Goal: Task Accomplishment & Management: Use online tool/utility

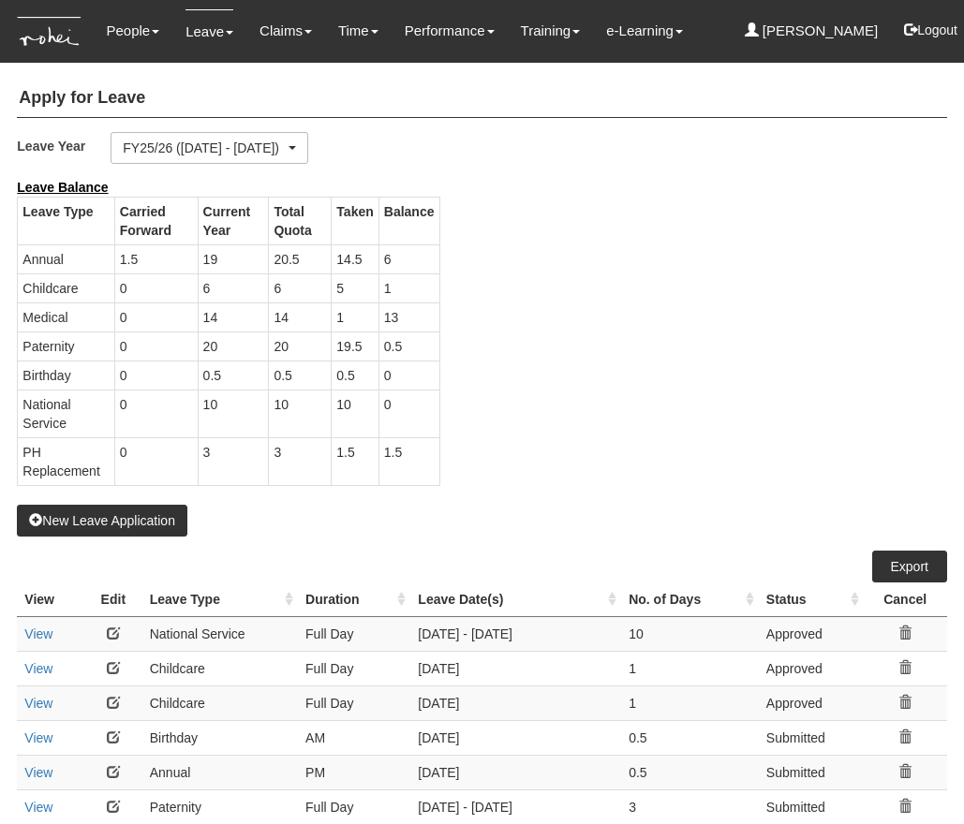
select select "50"
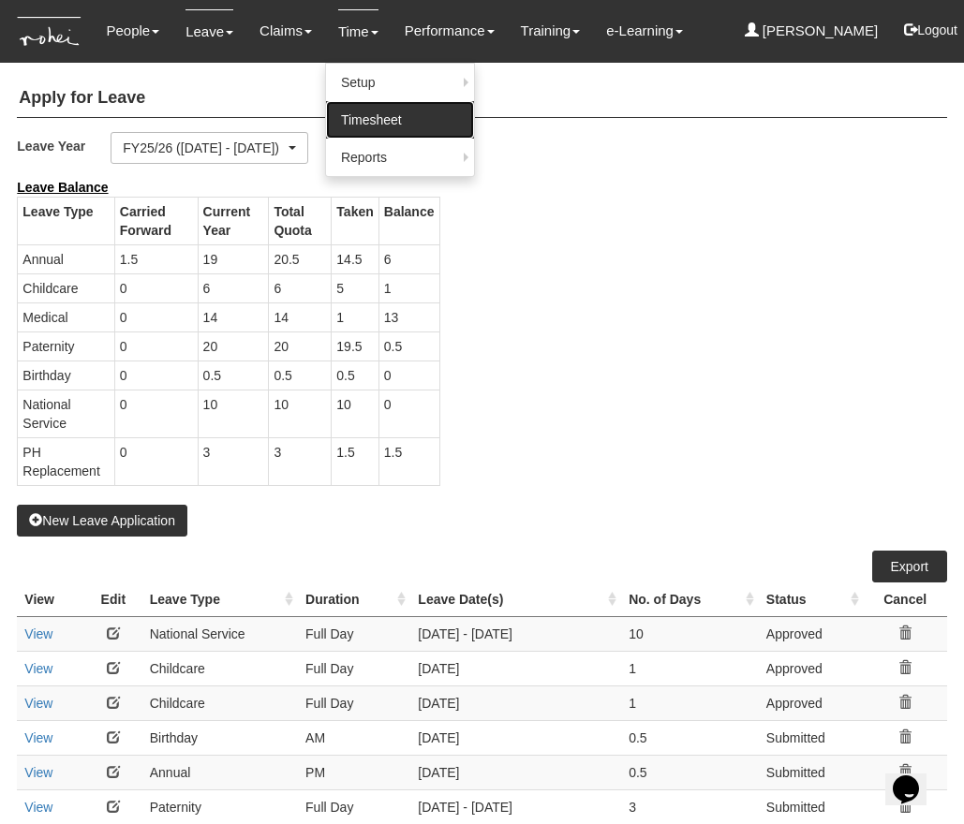
click at [368, 111] on link "Timesheet" at bounding box center [400, 119] width 148 height 37
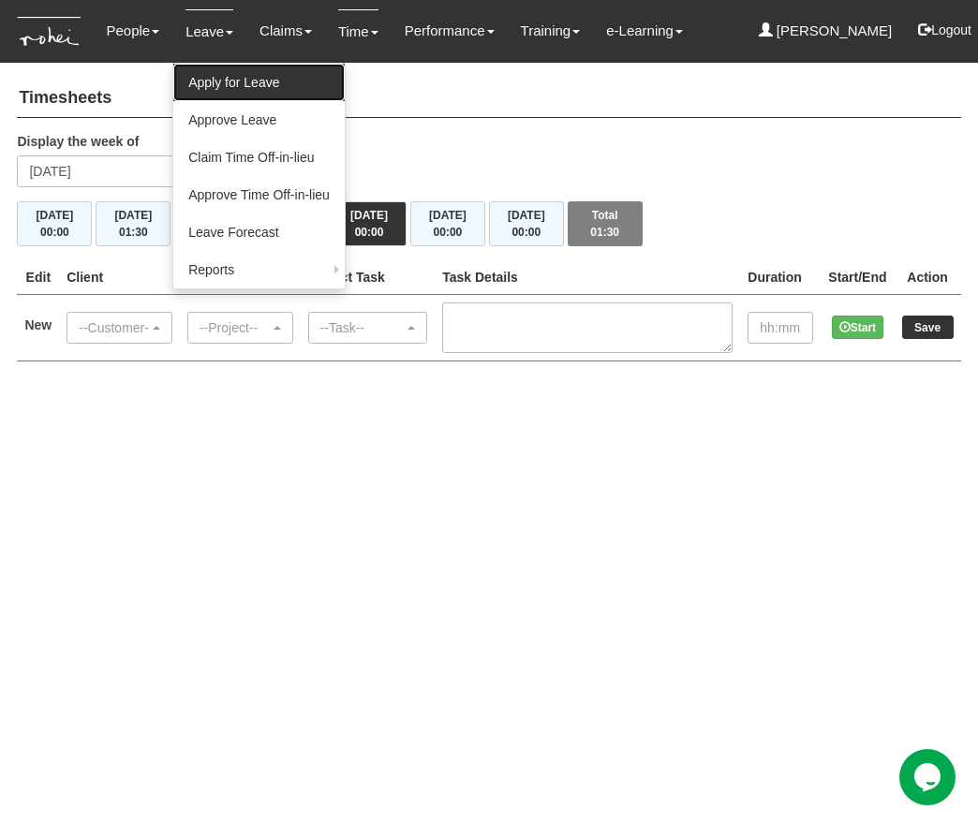
click at [248, 82] on link "Apply for Leave" at bounding box center [258, 82] width 171 height 37
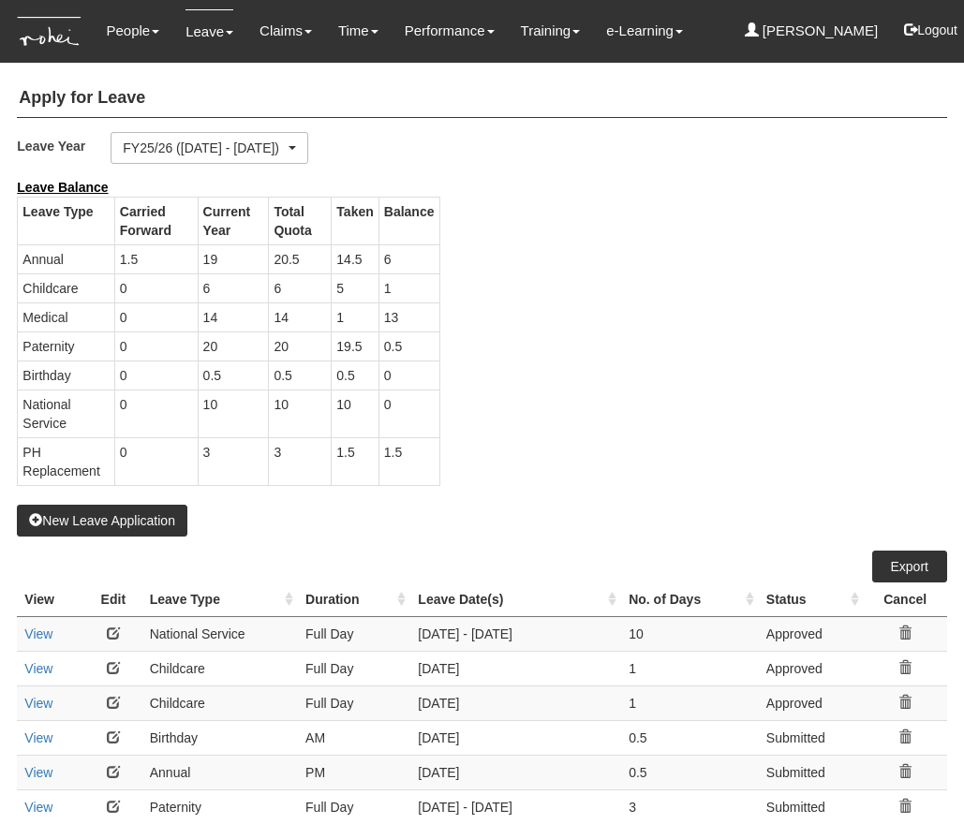
select select "50"
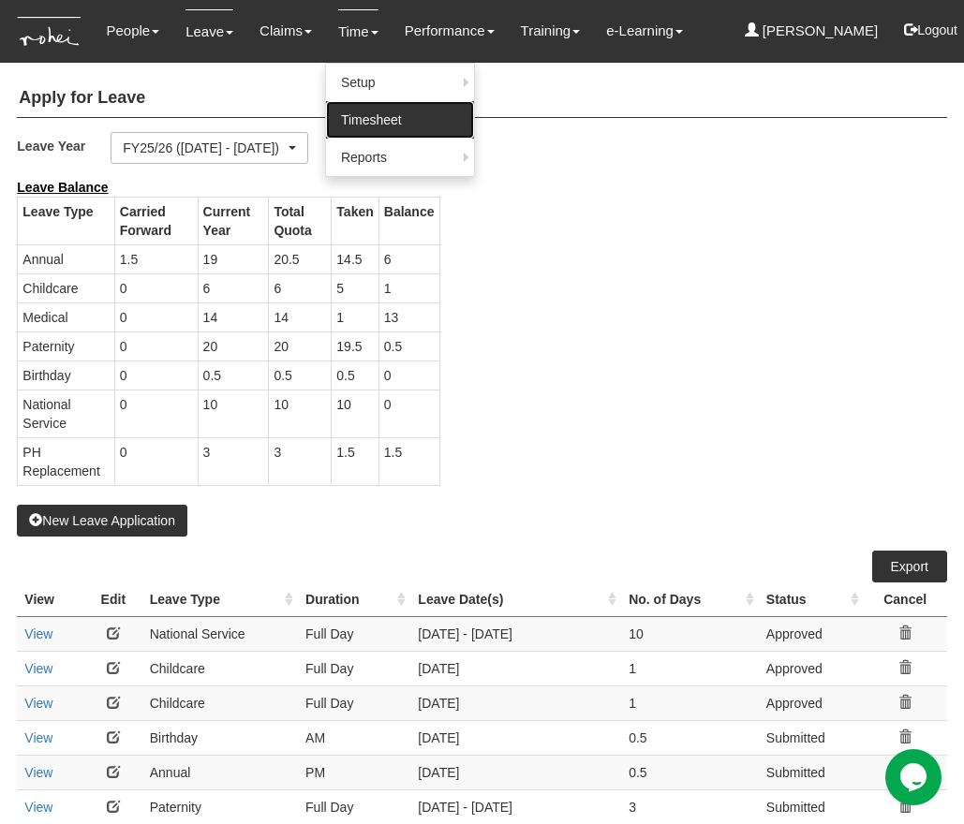
click at [364, 119] on link "Timesheet" at bounding box center [400, 119] width 148 height 37
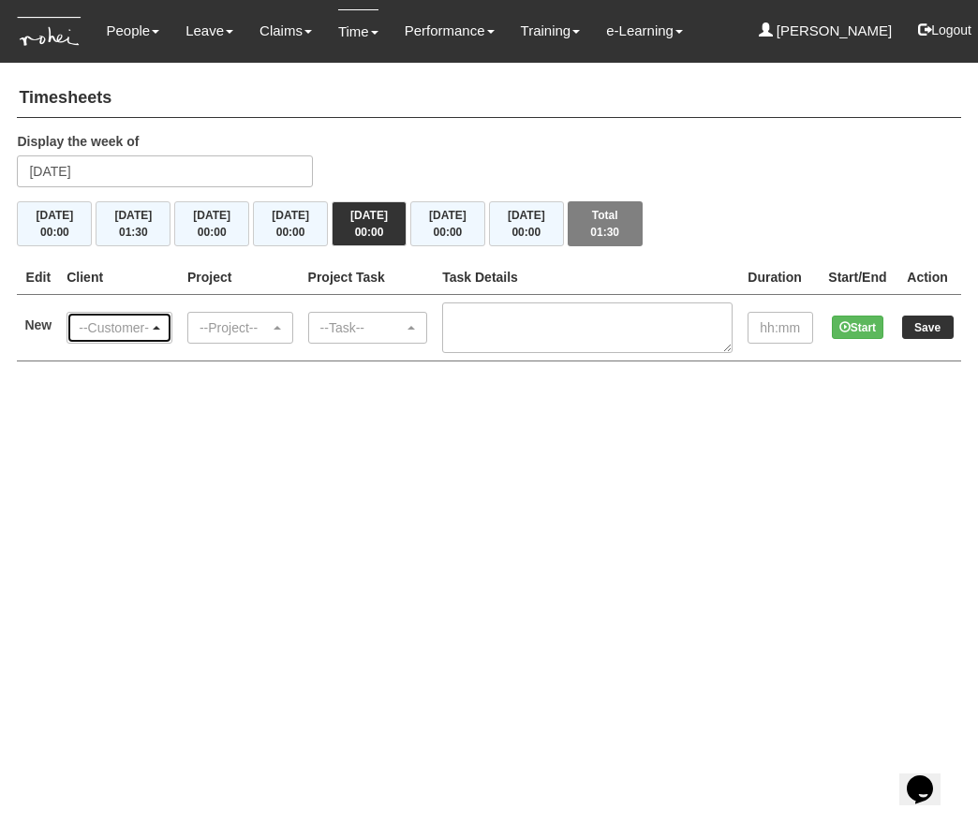
click at [108, 336] on div "--Customer--" at bounding box center [114, 327] width 70 height 19
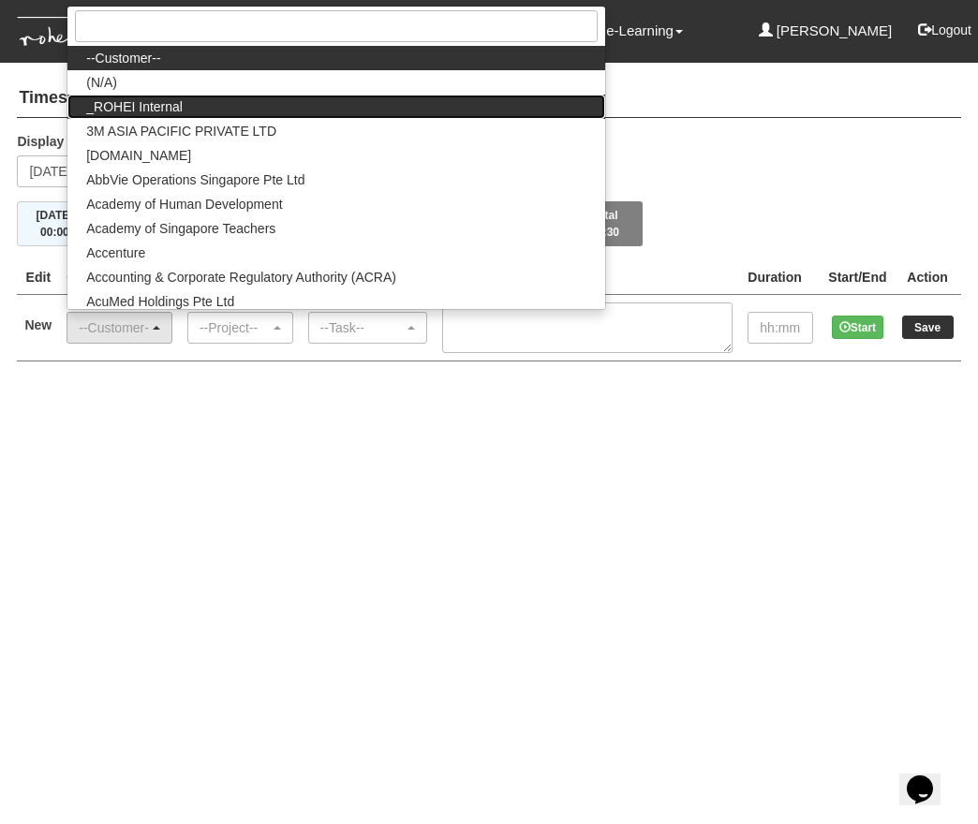
click at [215, 111] on link "_ROHEI Internal" at bounding box center [335, 107] width 537 height 24
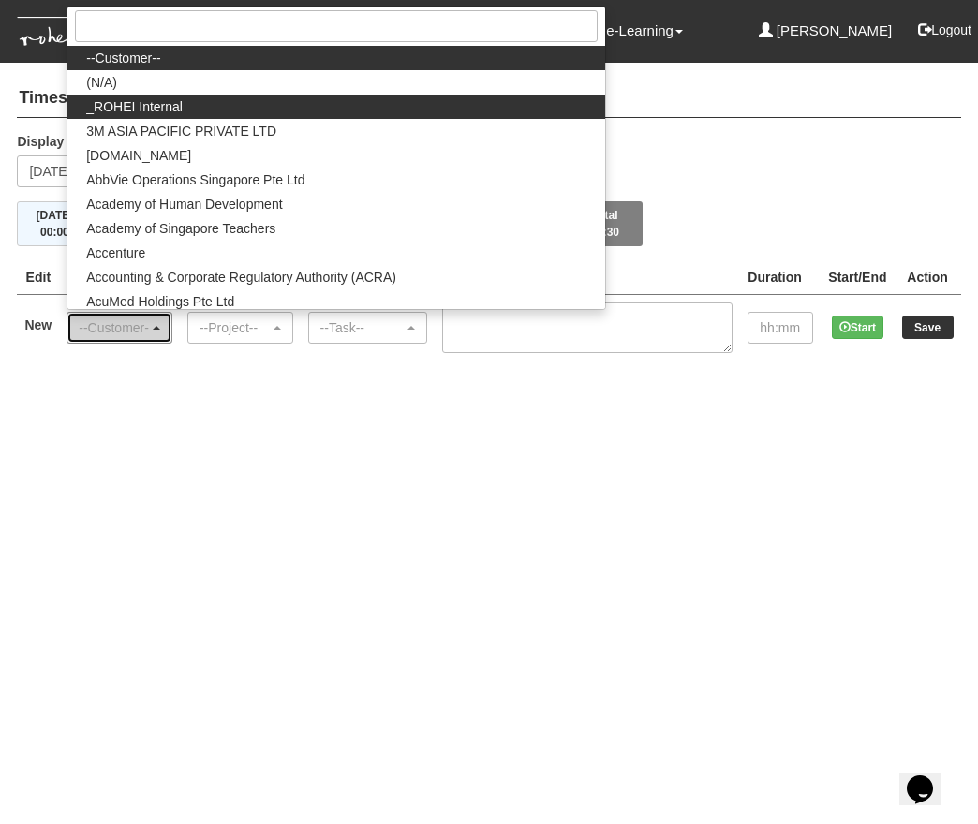
select select "397"
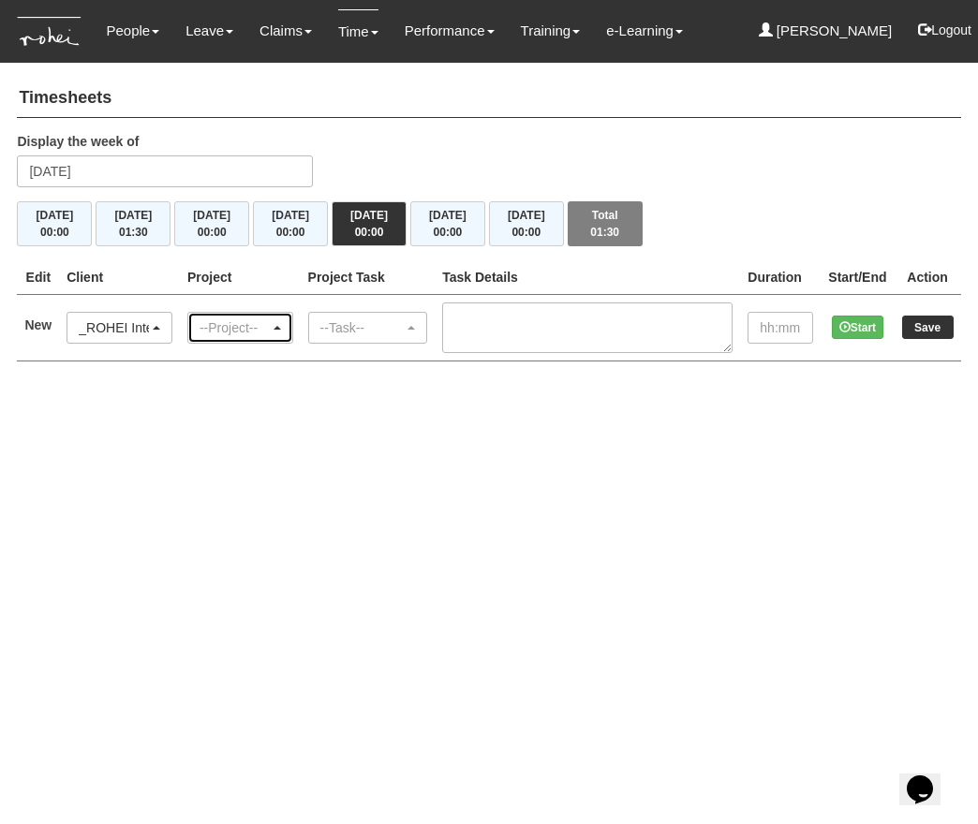
click at [260, 326] on div "--Project--" at bounding box center [235, 327] width 70 height 19
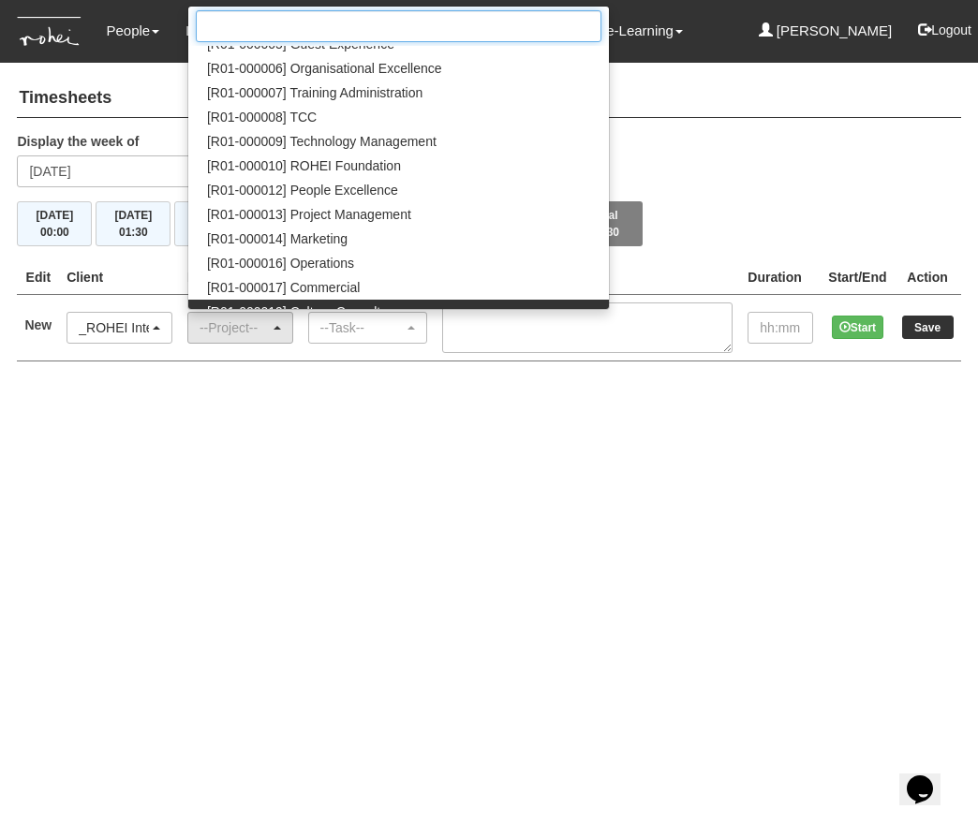
scroll to position [207, 0]
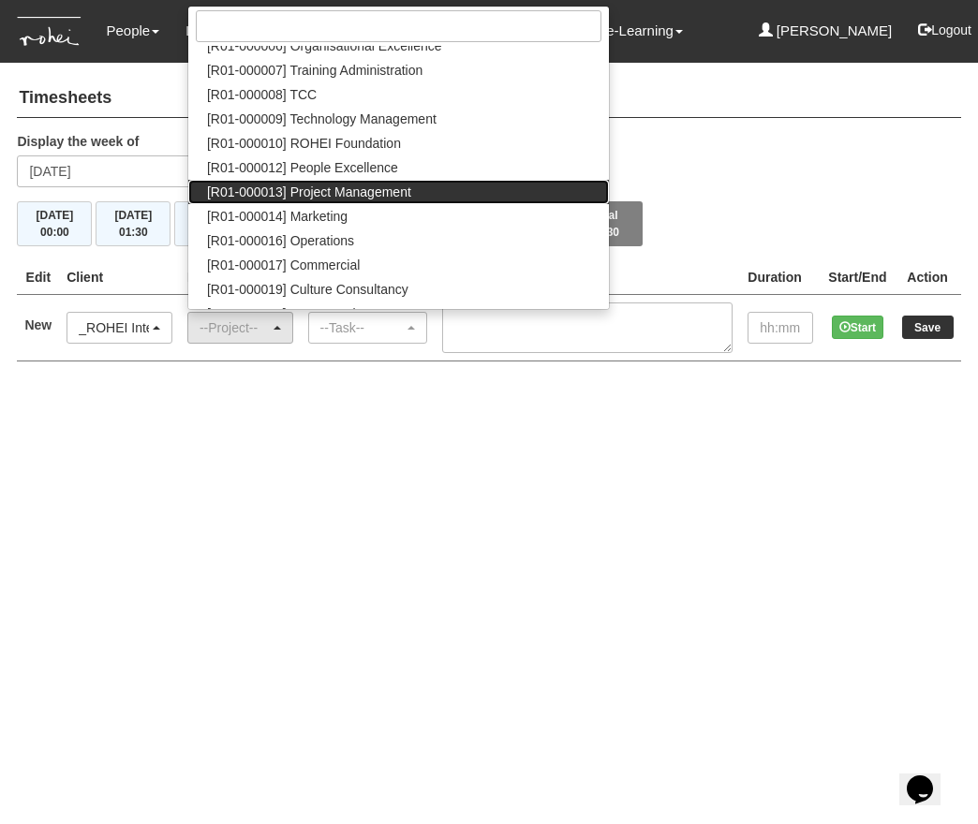
click at [402, 185] on span "[R01-000013] Project Management" at bounding box center [309, 192] width 204 height 19
select select "1495"
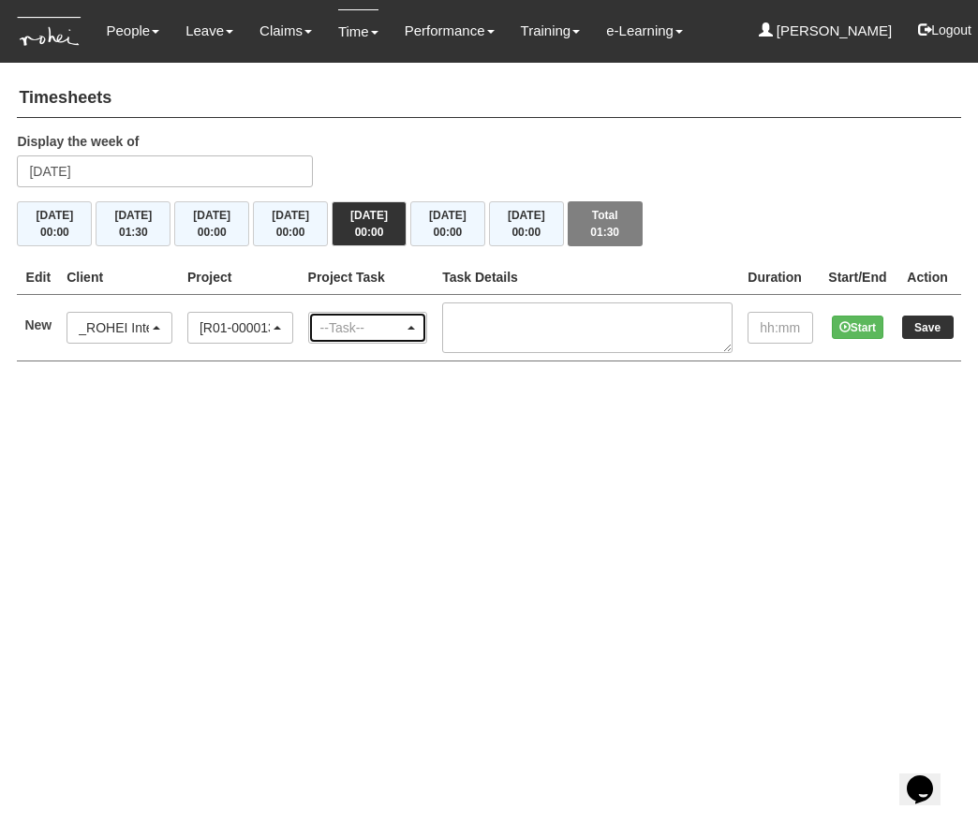
click at [346, 325] on div "--Task--" at bounding box center [362, 327] width 84 height 19
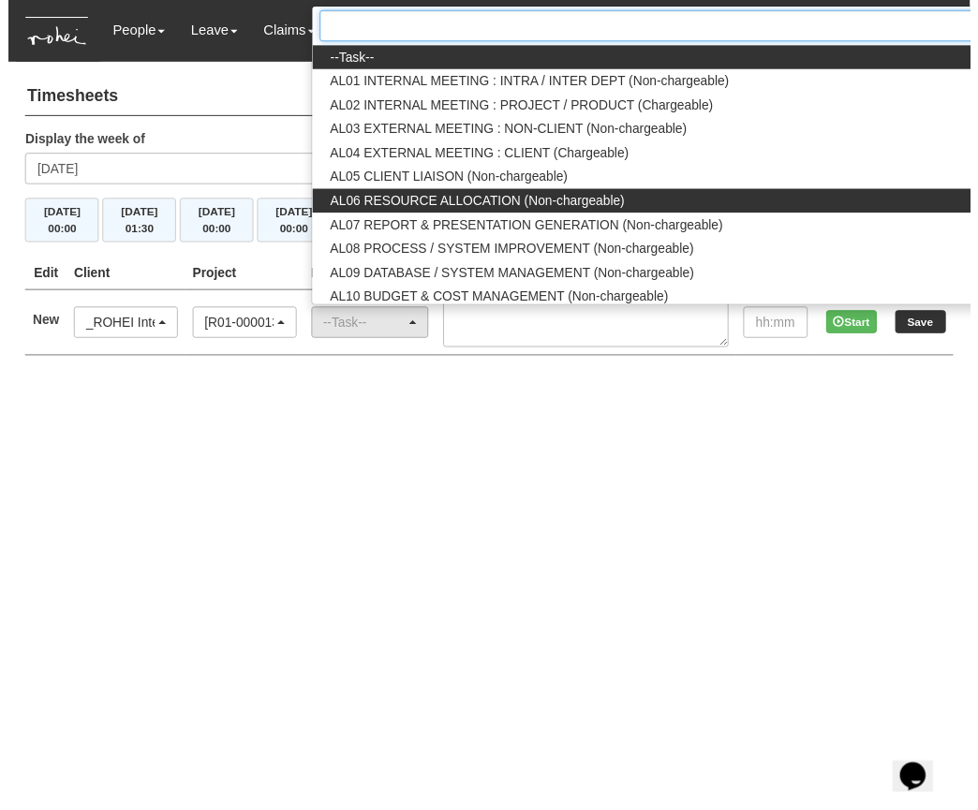
scroll to position [0, 81]
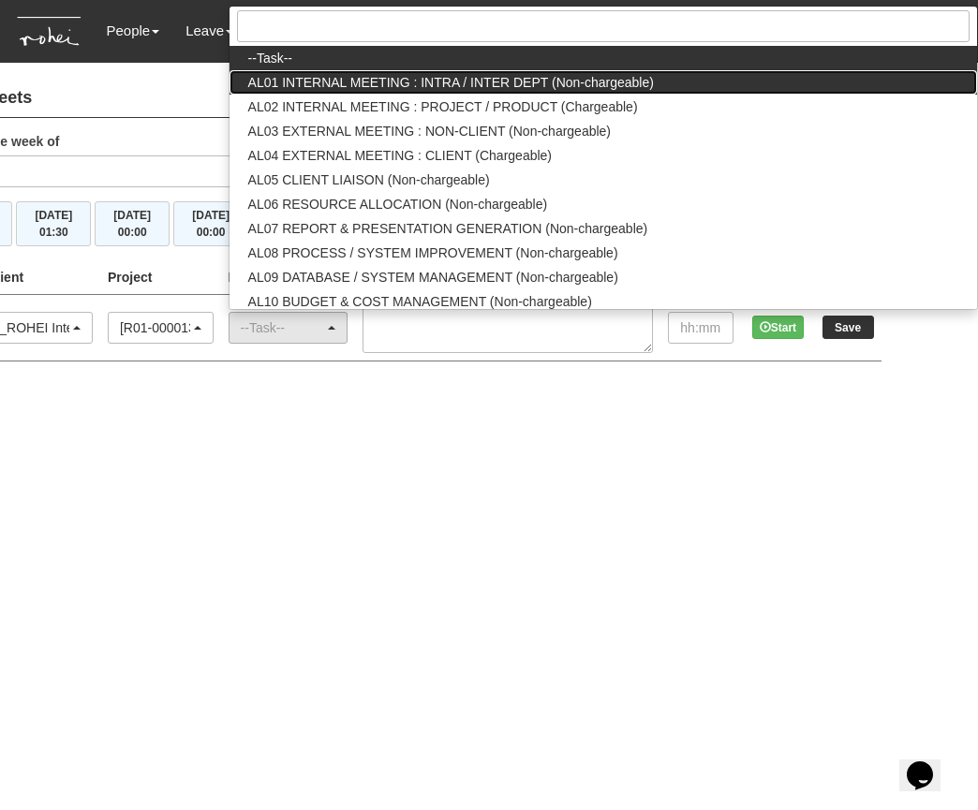
click at [431, 88] on span "AL01 INTERNAL MEETING : INTRA / INTER DEPT (Non-chargeable)" at bounding box center [451, 82] width 406 height 19
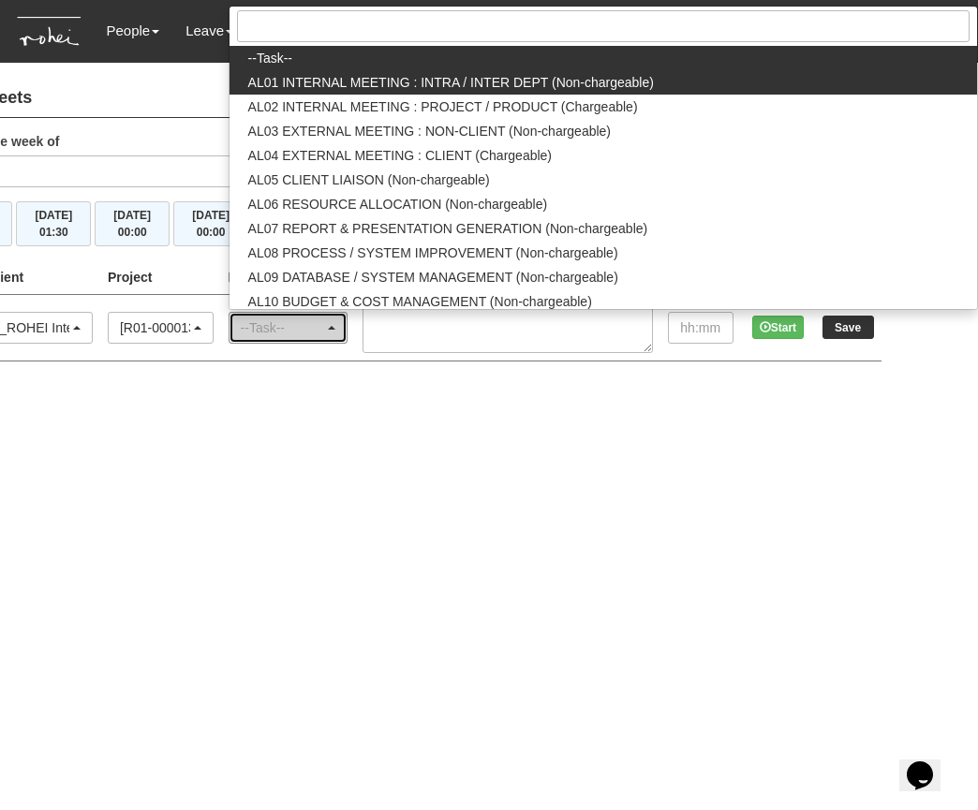
select select "40"
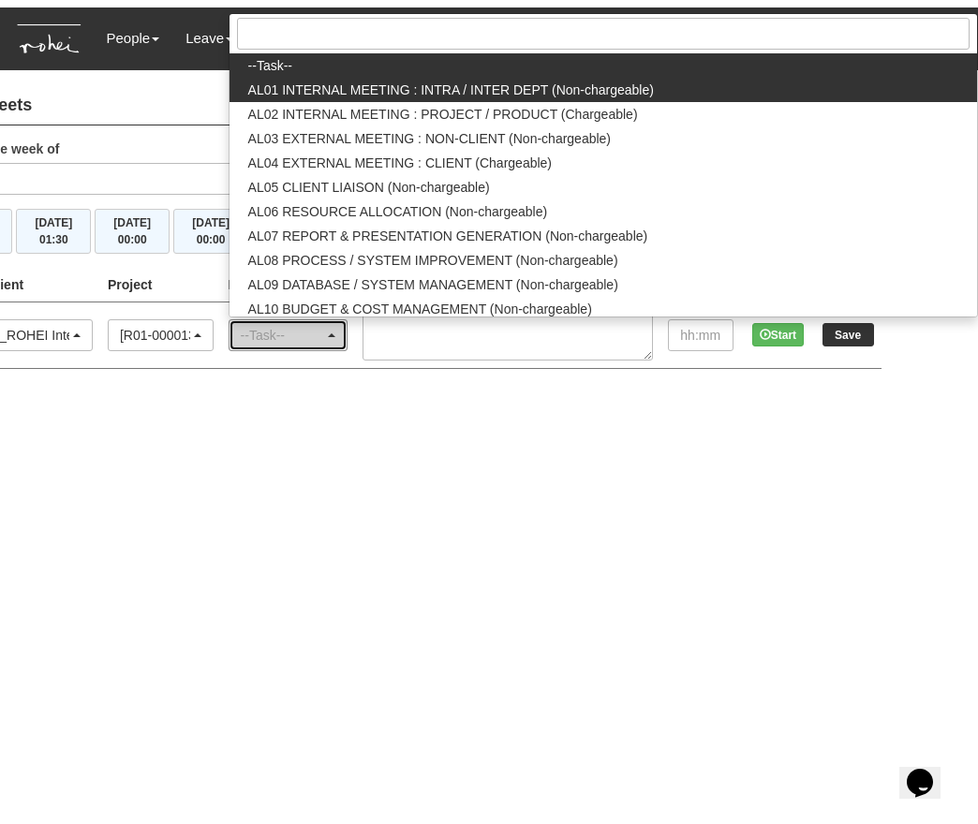
scroll to position [0, 0]
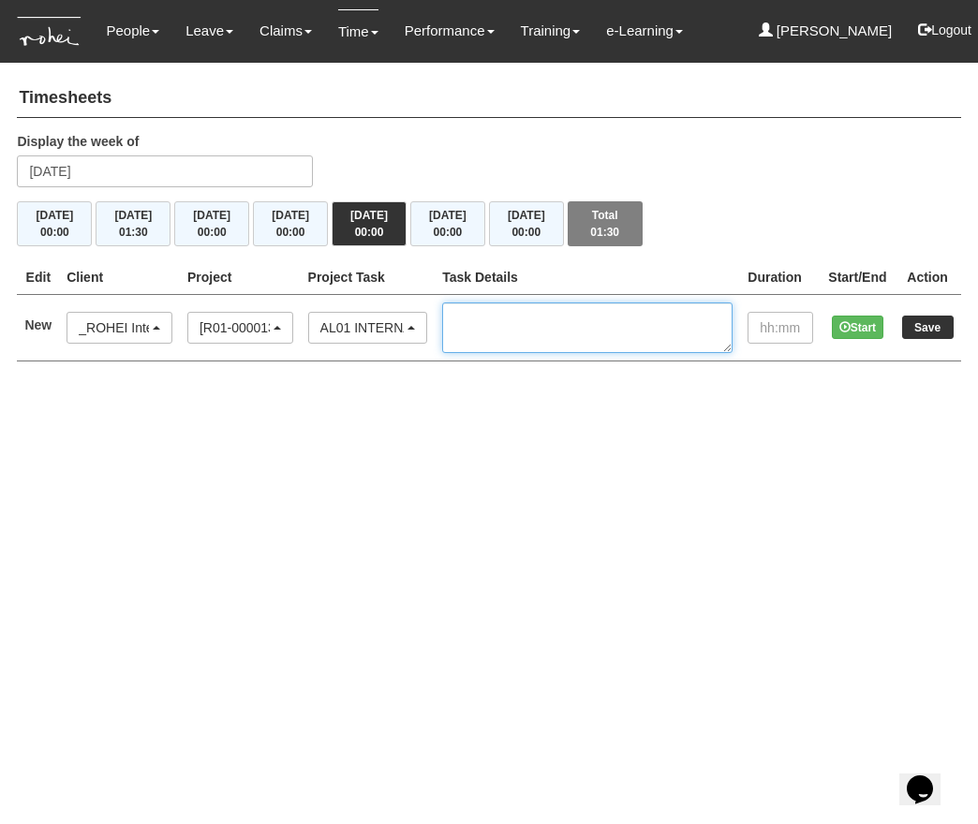
click at [529, 321] on textarea at bounding box center [587, 328] width 290 height 51
type textarea "Mid-Year Review"
type input "01:30"
click at [937, 330] on input "Save" at bounding box center [928, 327] width 52 height 23
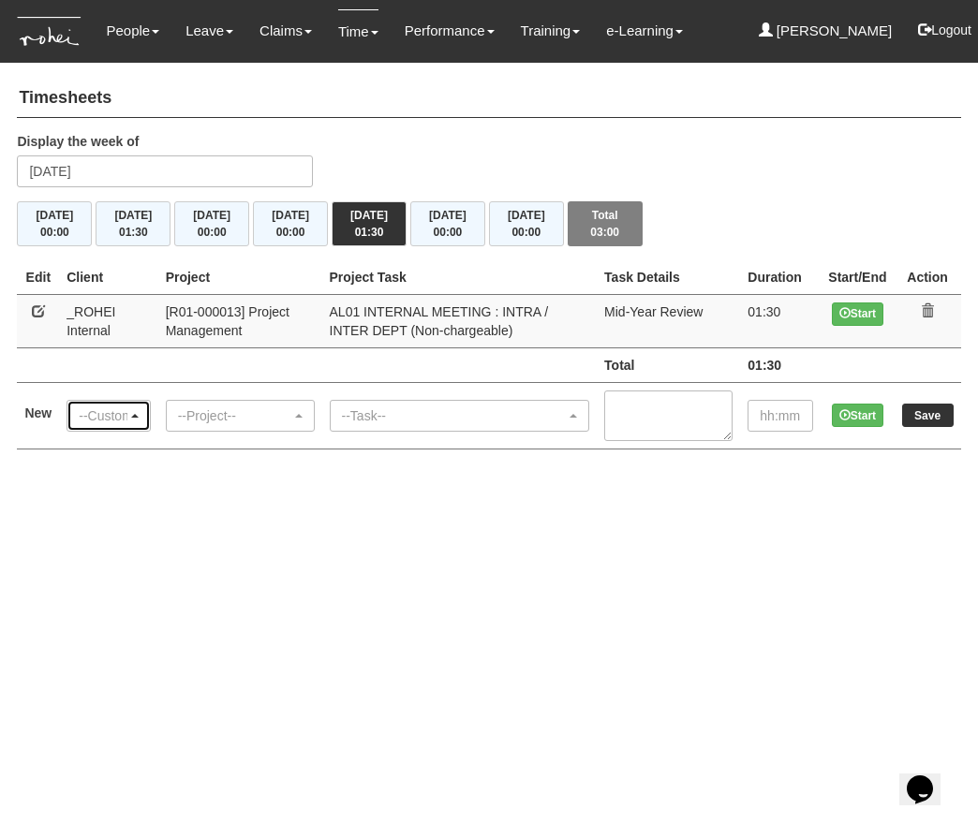
click at [134, 407] on div "--Customer--" at bounding box center [108, 416] width 59 height 19
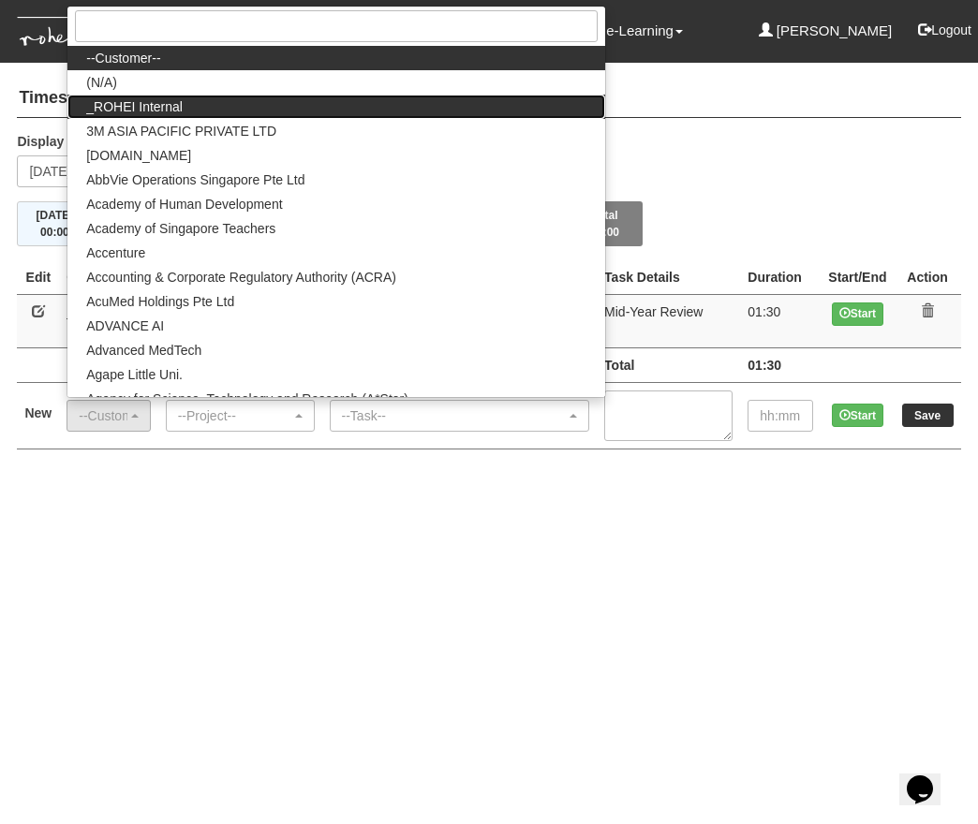
click at [179, 96] on link "_ROHEI Internal" at bounding box center [335, 107] width 537 height 24
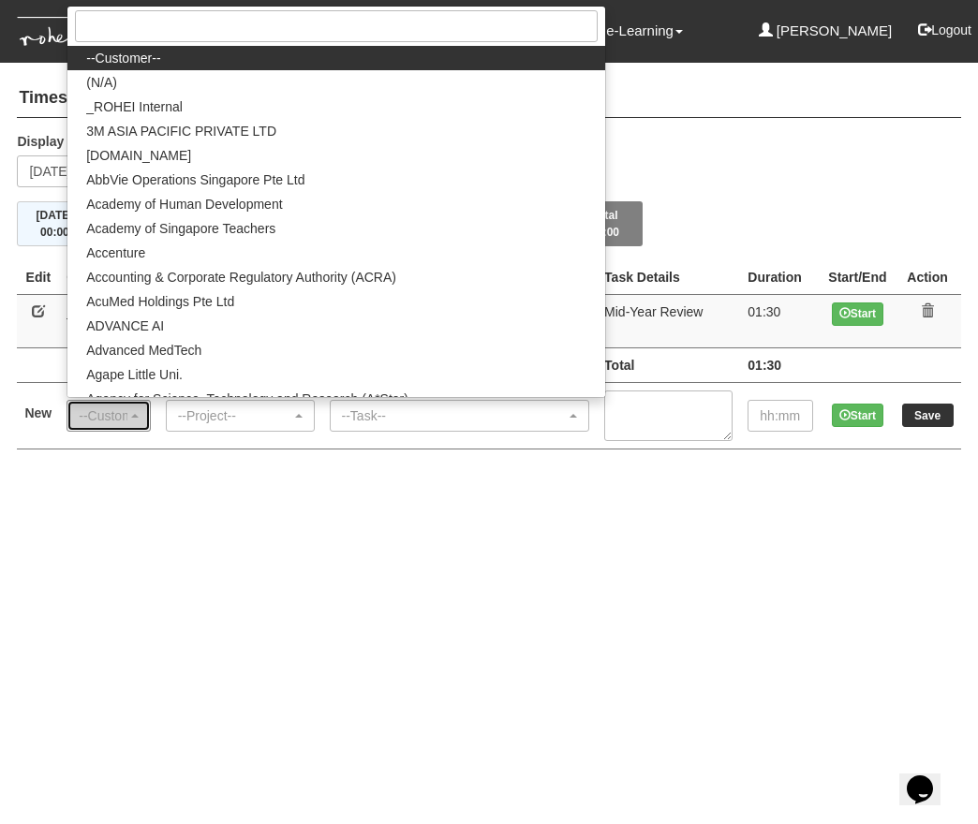
select select "397"
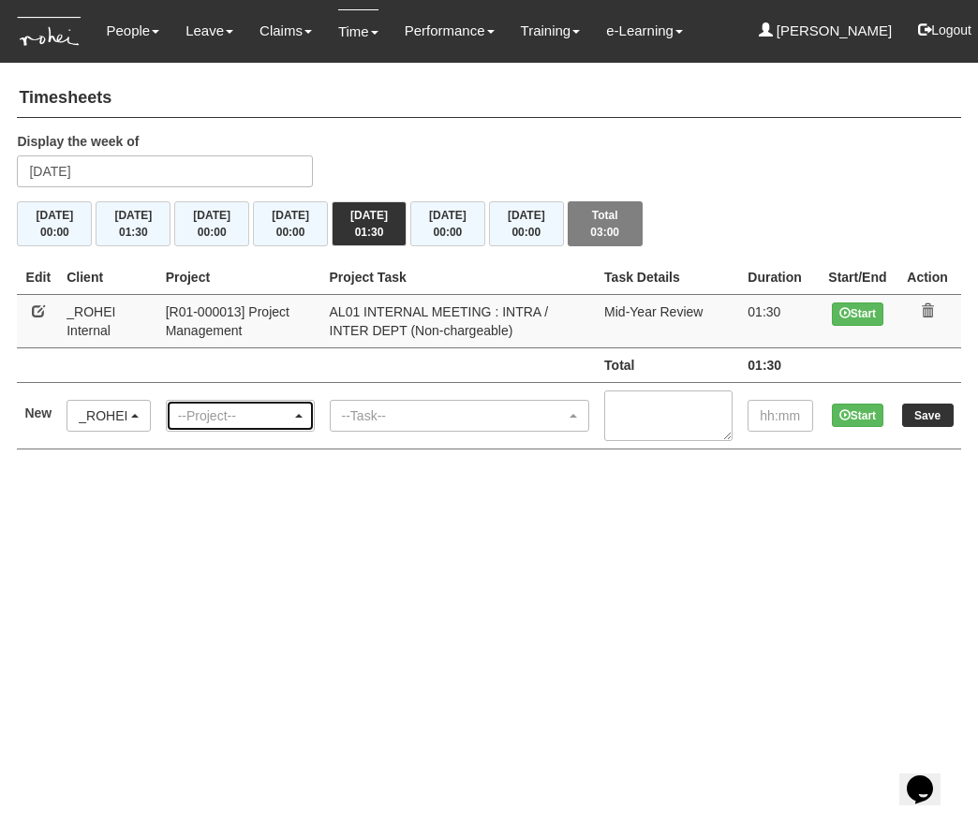
click at [244, 414] on div "--Project--" at bounding box center [234, 416] width 113 height 19
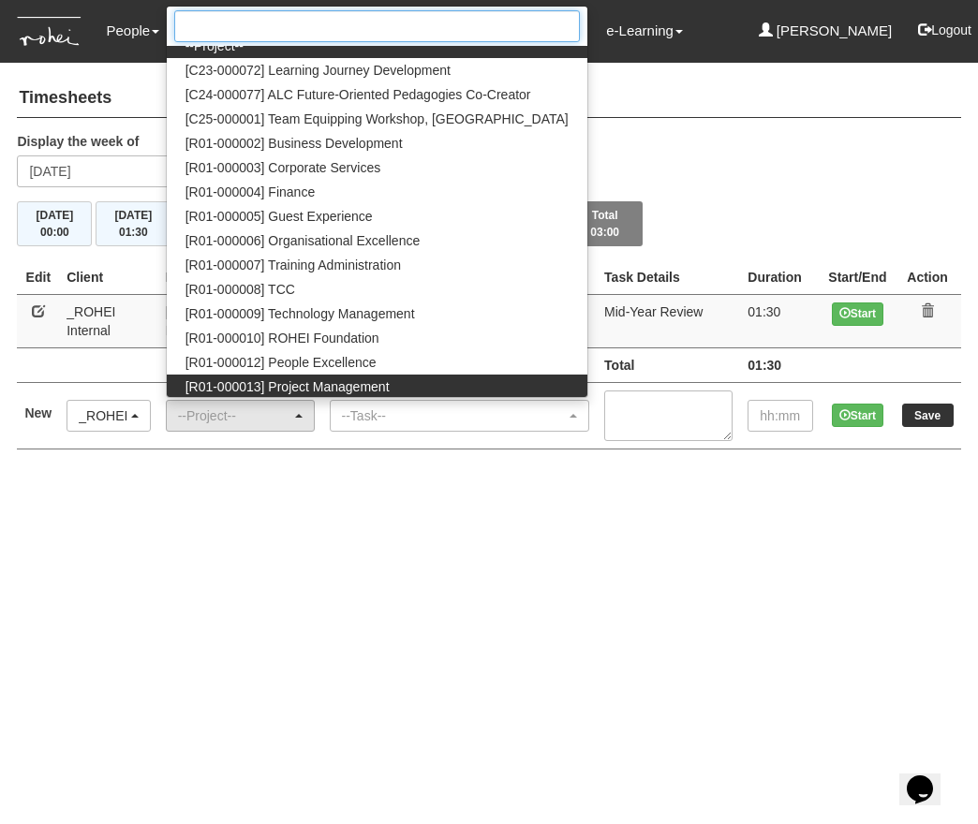
scroll to position [13, 0]
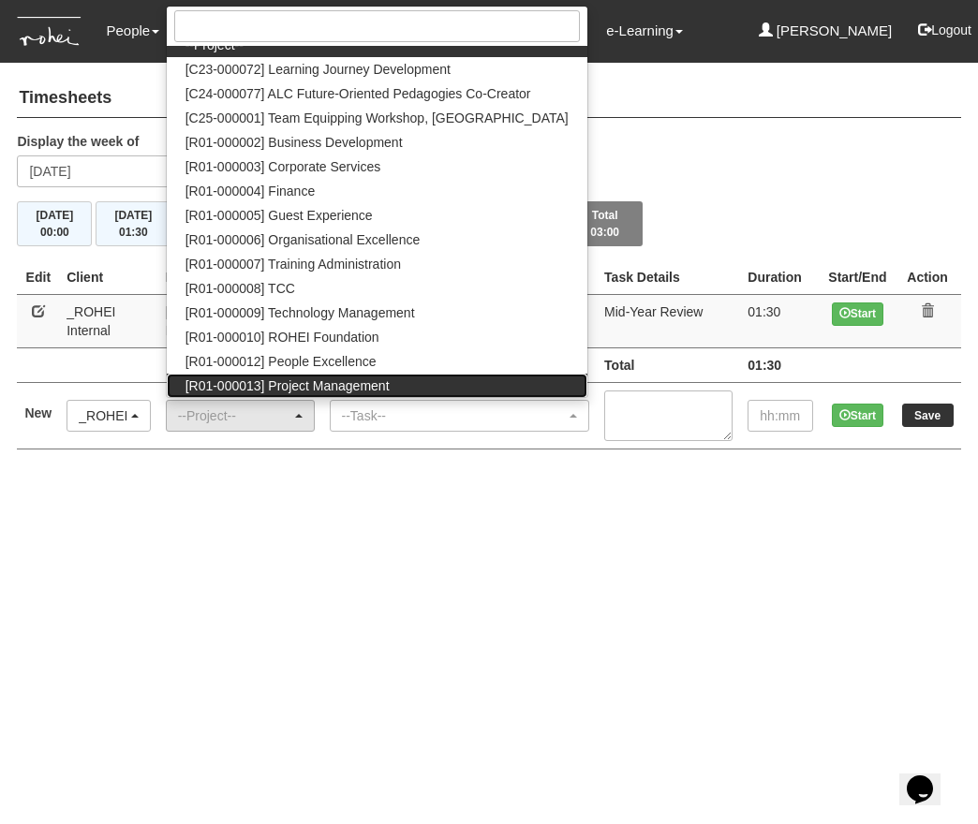
click at [292, 381] on span "[R01-000013] Project Management" at bounding box center [287, 386] width 204 height 19
select select "1495"
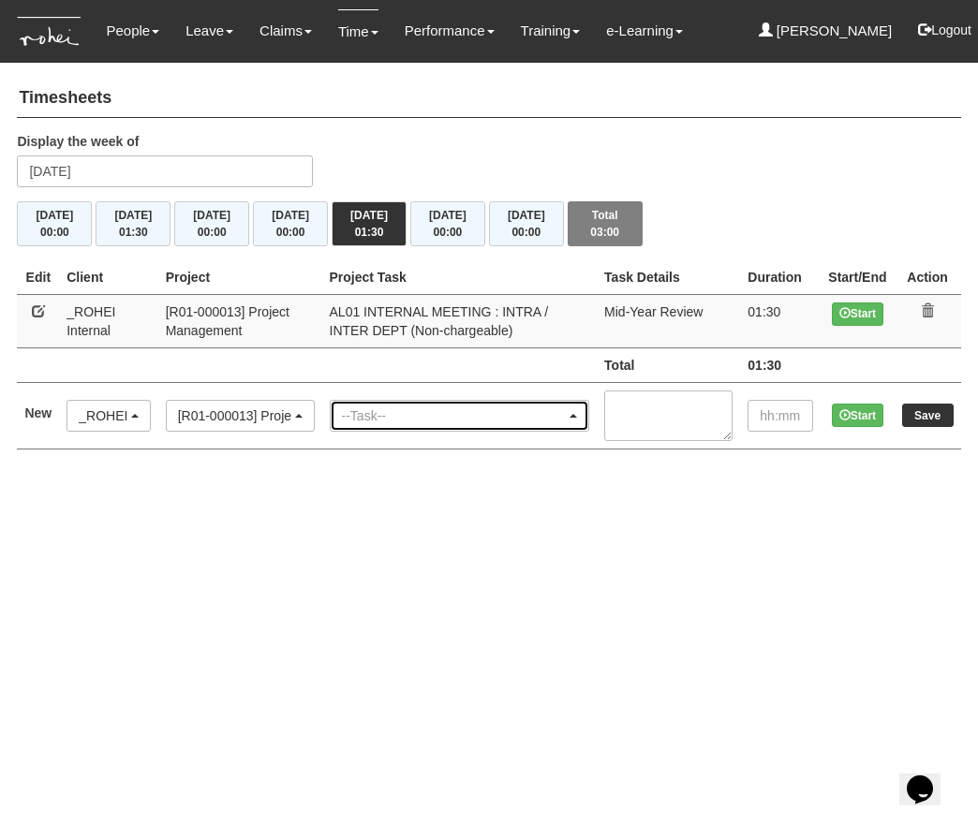
click at [424, 402] on div "--Task--" at bounding box center [460, 416] width 259 height 30
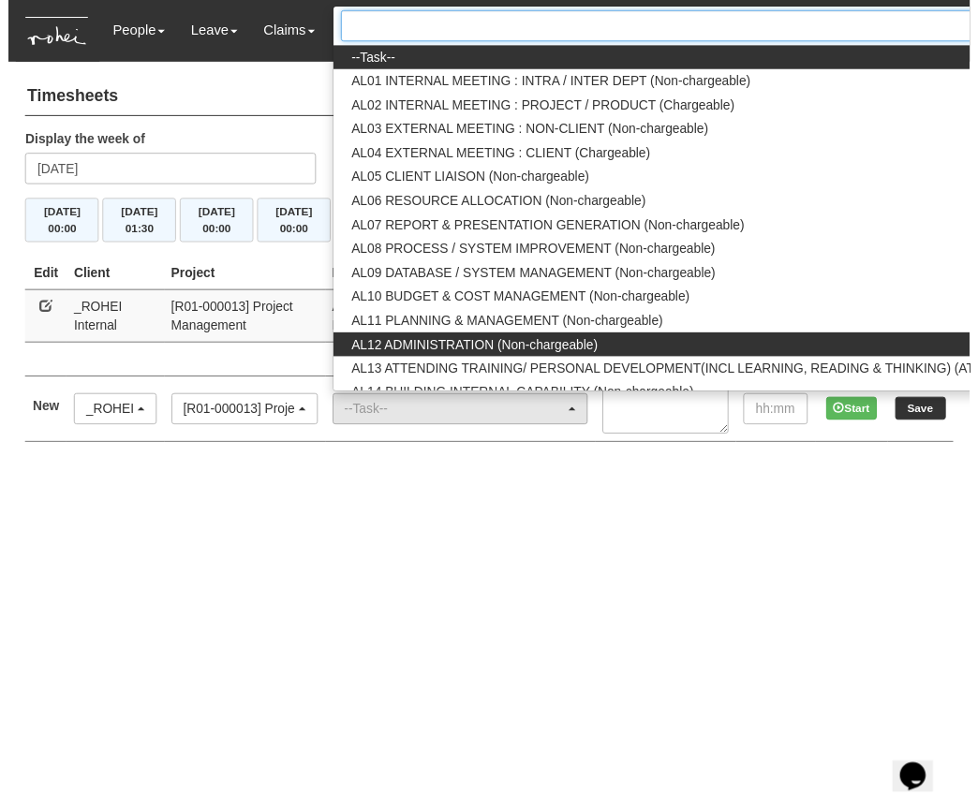
scroll to position [0, 96]
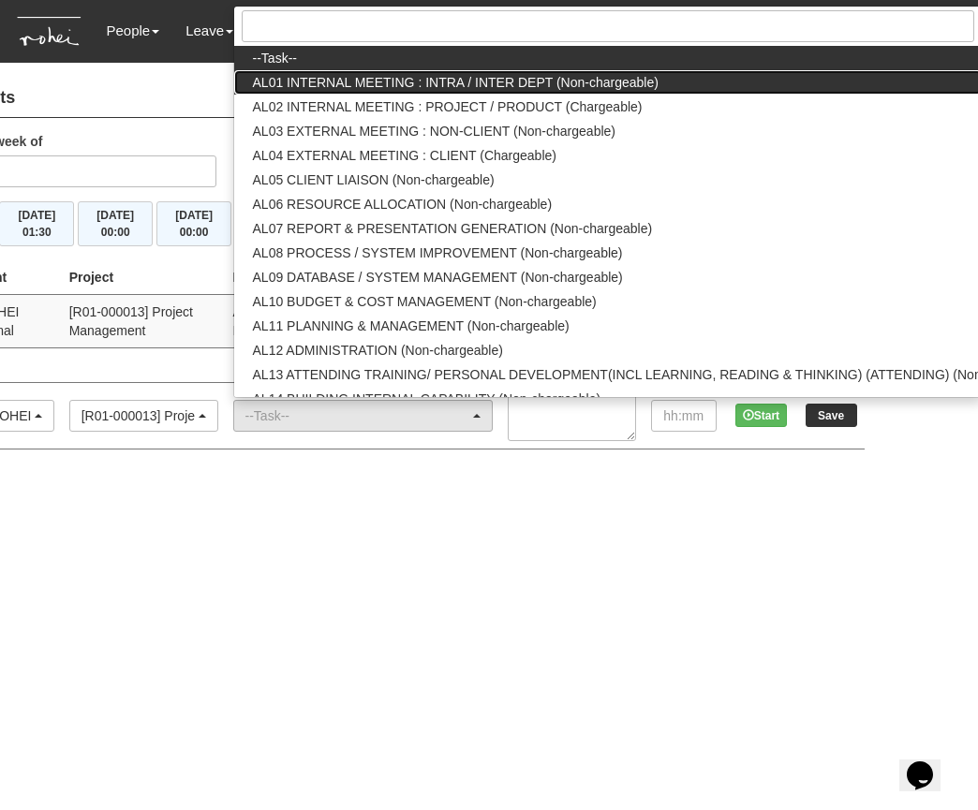
click at [479, 76] on span "AL01 INTERNAL MEETING : INTRA / INTER DEPT (Non-chargeable)" at bounding box center [456, 82] width 406 height 19
select select "40"
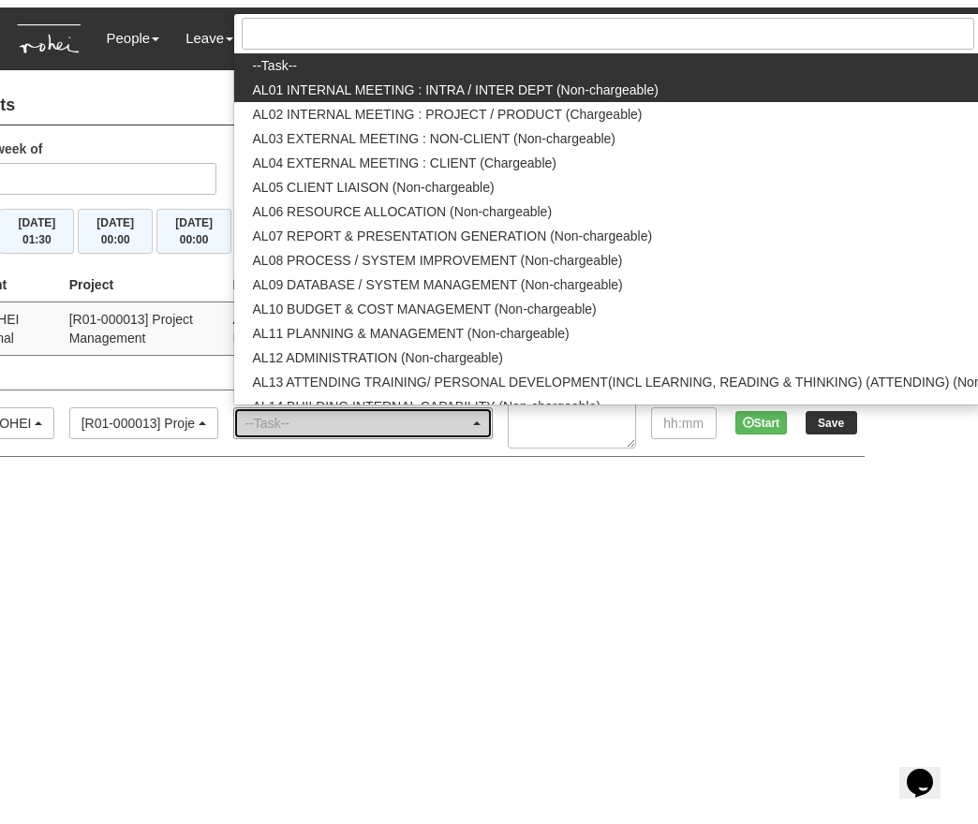
scroll to position [0, 0]
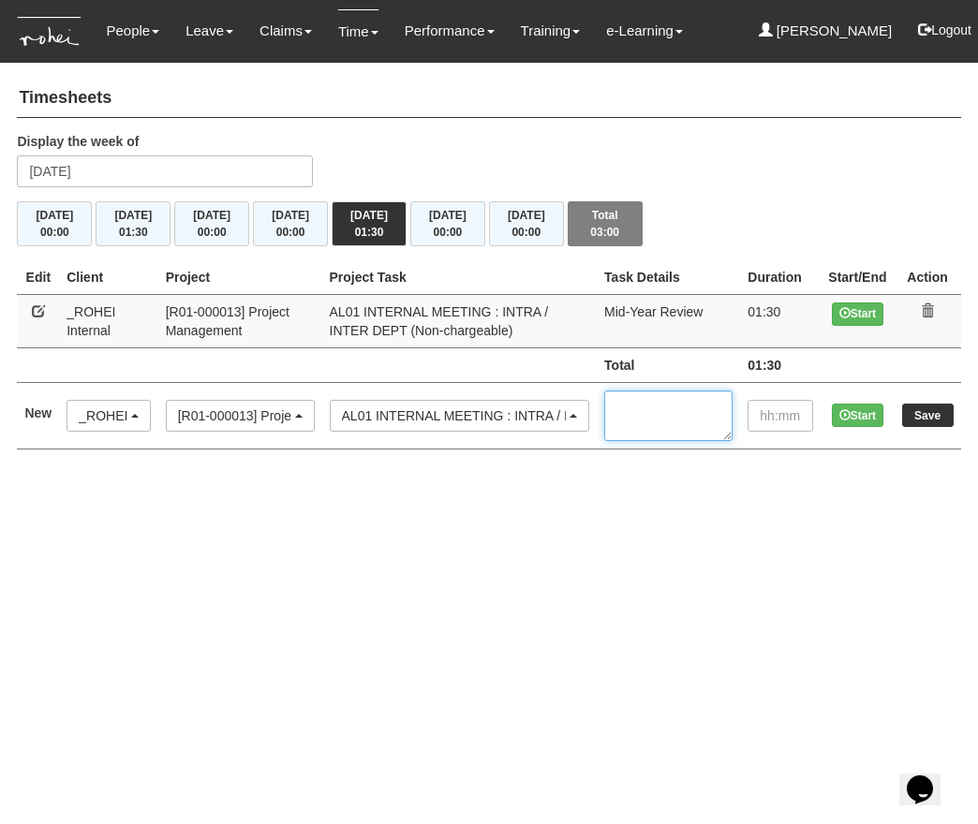
click at [642, 421] on textarea at bounding box center [668, 416] width 128 height 51
type textarea "PFRM"
type input "00:25"
click at [936, 421] on input "Save" at bounding box center [928, 415] width 52 height 23
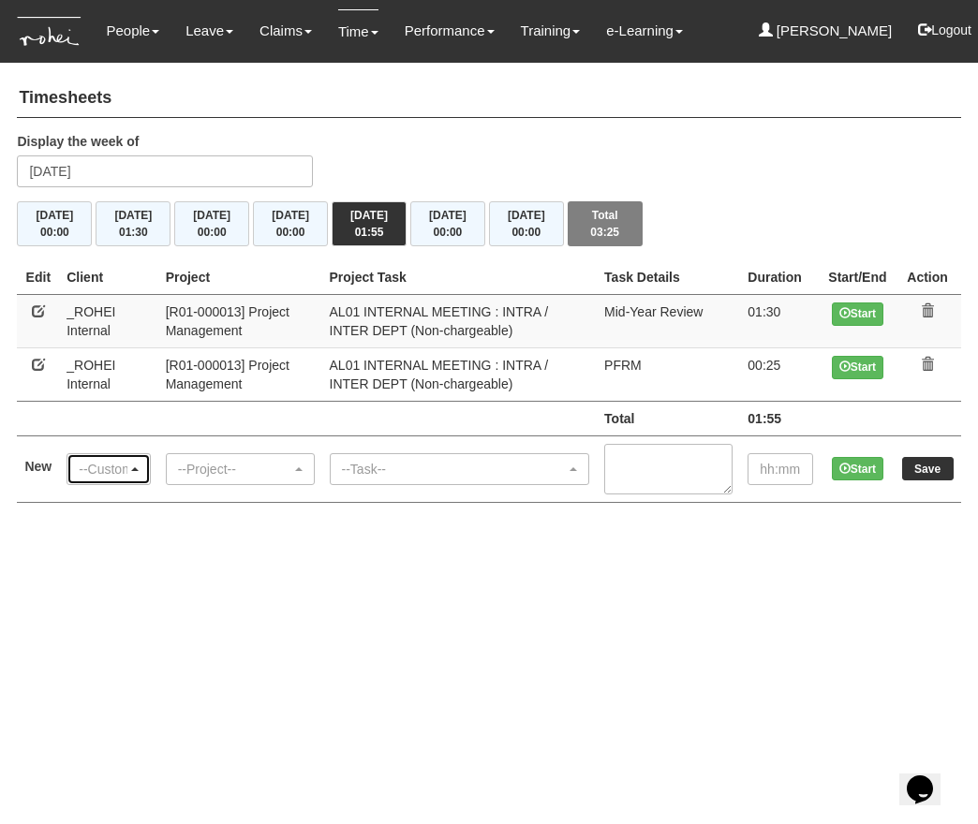
click at [123, 471] on div "--Customer--" at bounding box center [103, 469] width 48 height 19
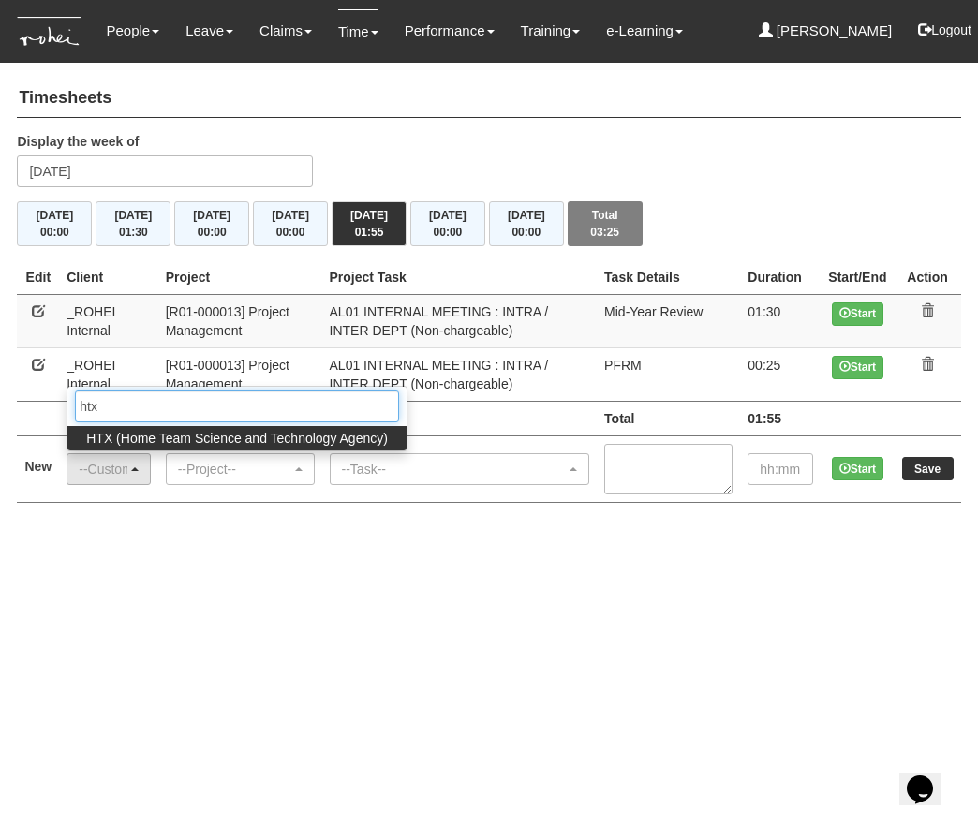
type input "htx"
click at [140, 433] on span "HTX (Home Team Science and Technology Agency)" at bounding box center [237, 438] width 302 height 19
select select "902"
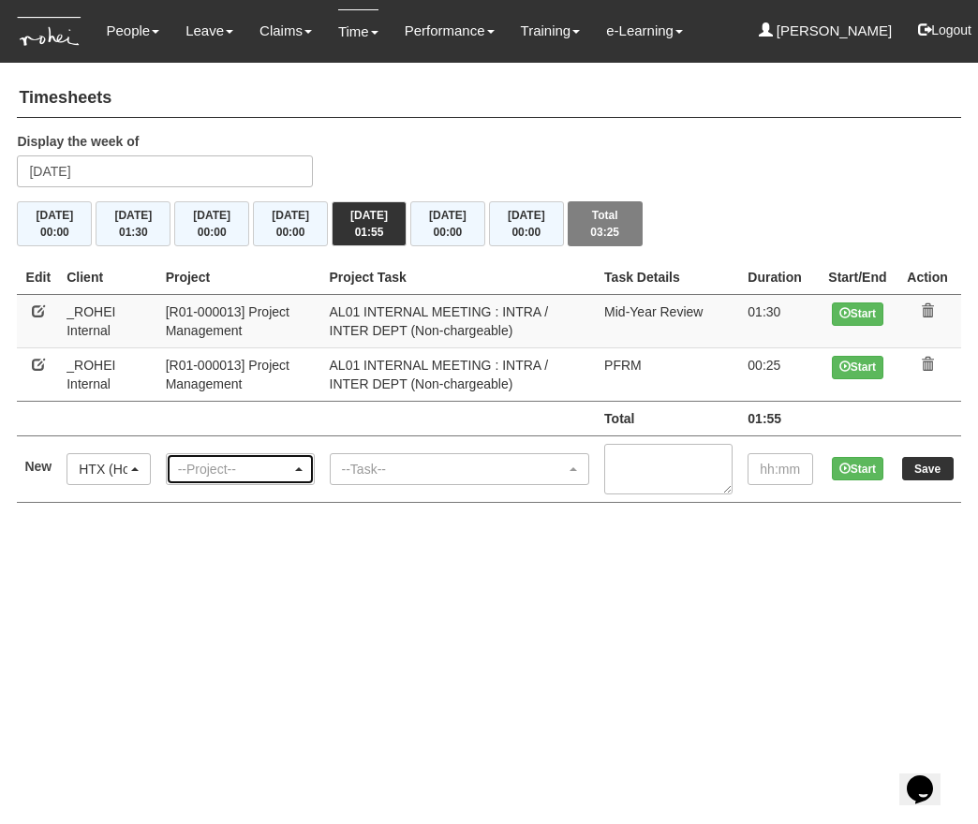
click at [227, 464] on div "--Project--" at bounding box center [234, 469] width 113 height 19
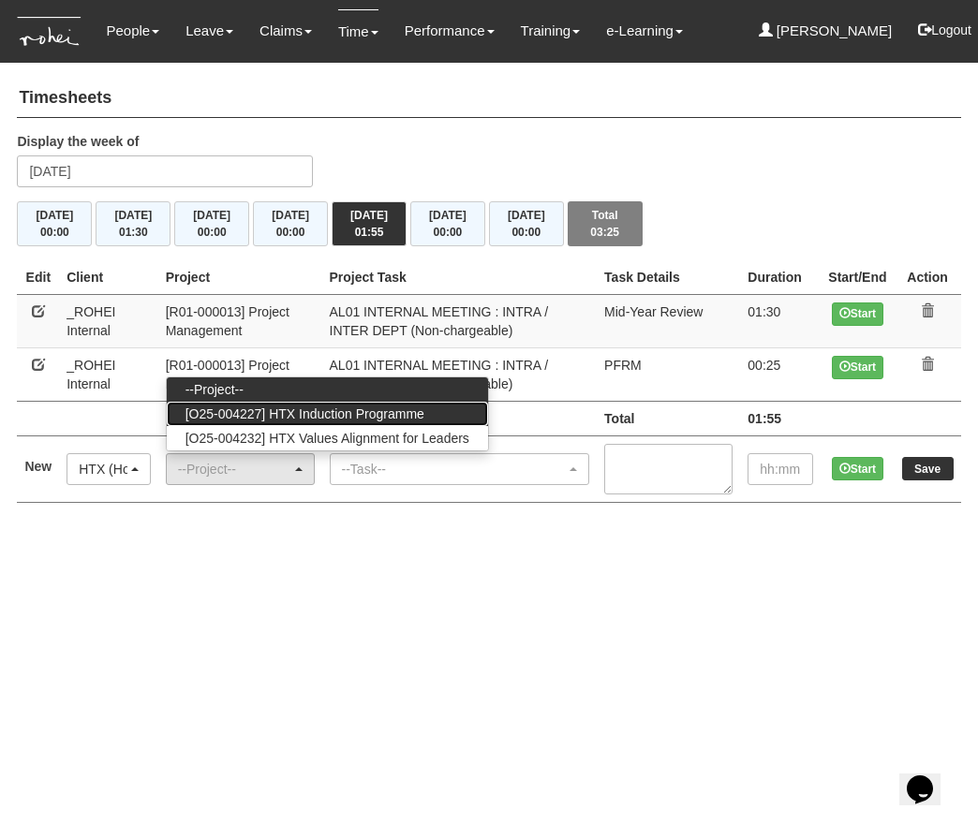
click at [323, 412] on span "[O25-004227] HTX Induction Programme" at bounding box center [304, 414] width 239 height 19
select select "2848"
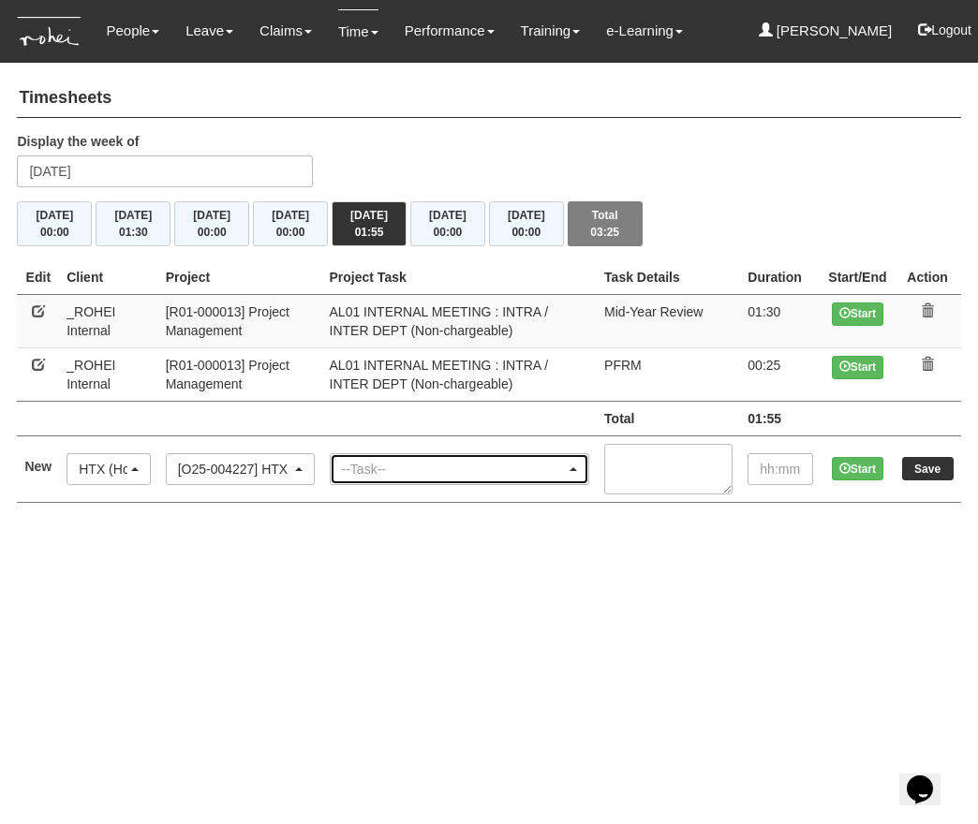
click at [407, 475] on div "--Task--" at bounding box center [454, 469] width 225 height 19
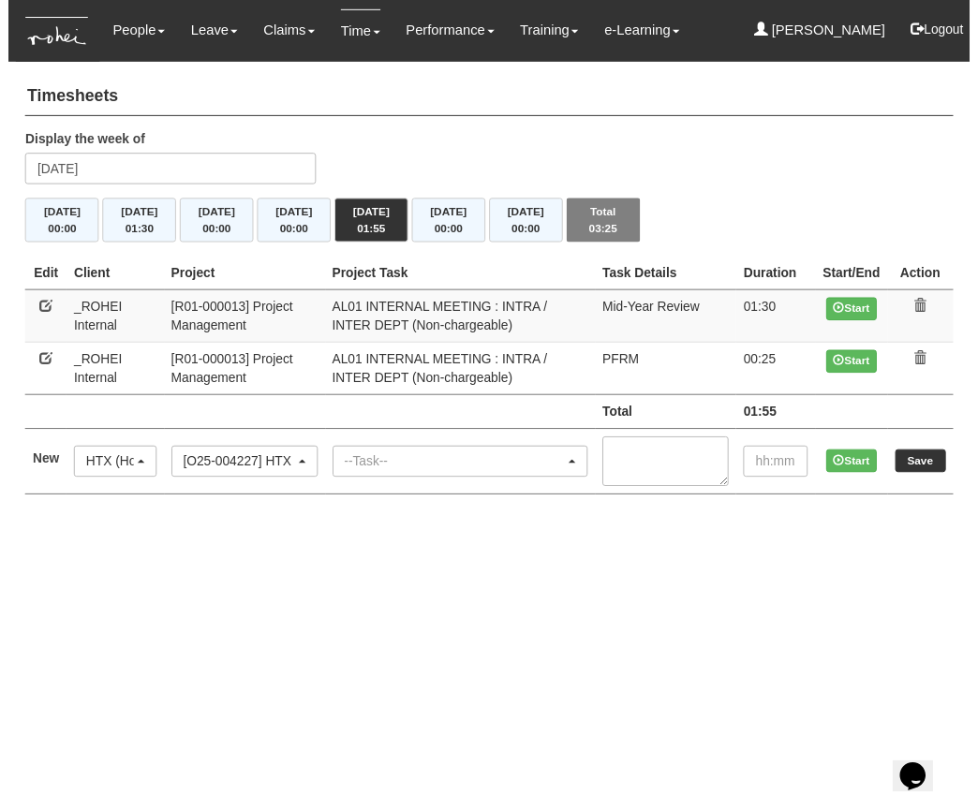
scroll to position [0, 96]
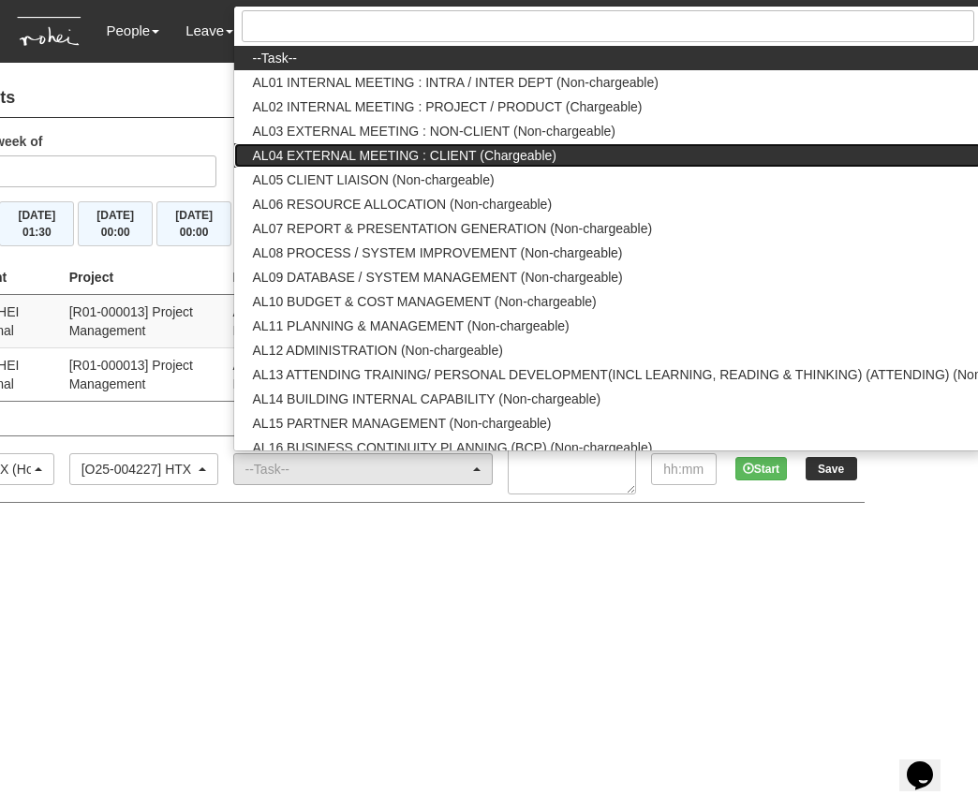
click at [526, 147] on span "AL04 EXTERNAL MEETING : CLIENT (Chargeable)" at bounding box center [405, 155] width 304 height 19
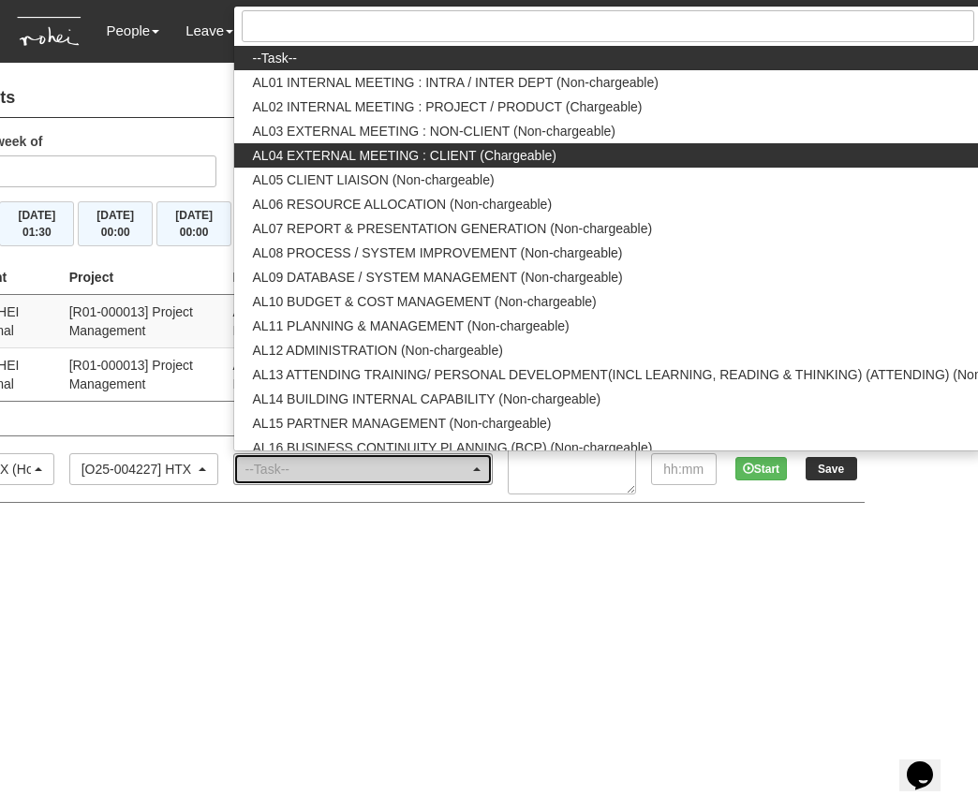
select select "43"
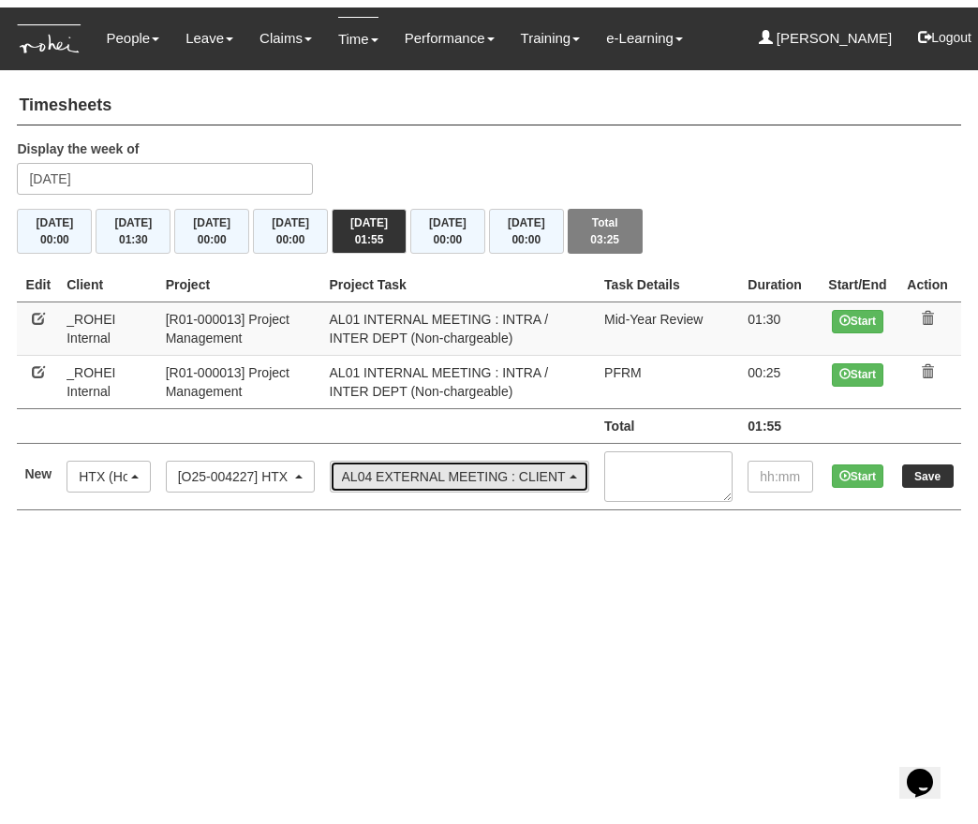
scroll to position [0, 0]
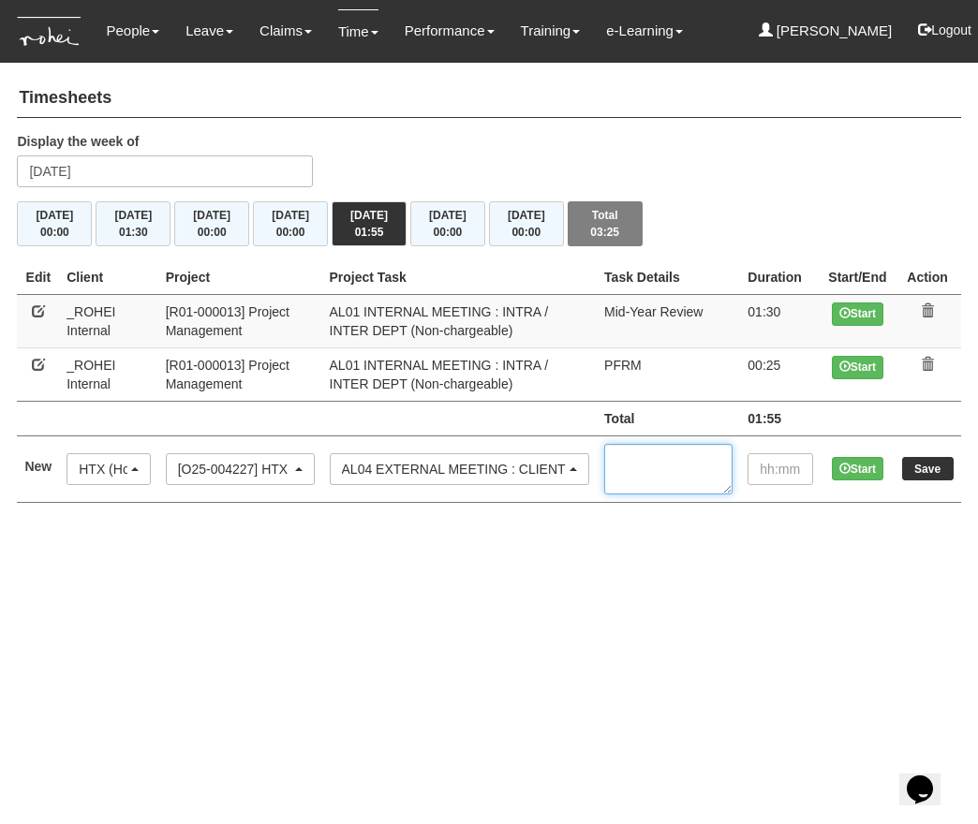
click at [641, 479] on textarea at bounding box center [668, 469] width 128 height 51
type input "01:30"
click at [918, 463] on input "Save" at bounding box center [928, 468] width 52 height 23
